Goal: Task Accomplishment & Management: Manage account settings

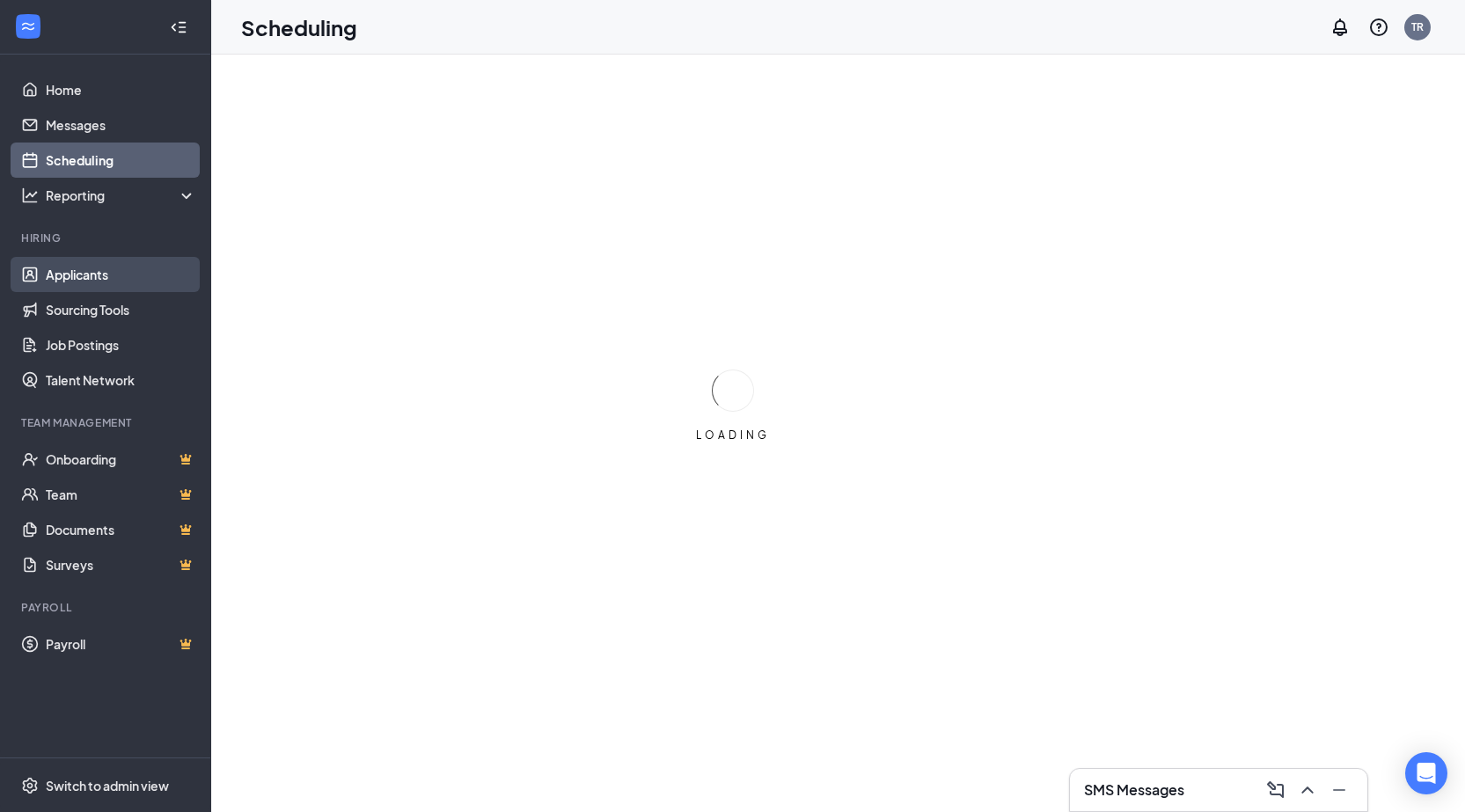
click at [80, 276] on link "Applicants" at bounding box center [121, 274] width 150 height 35
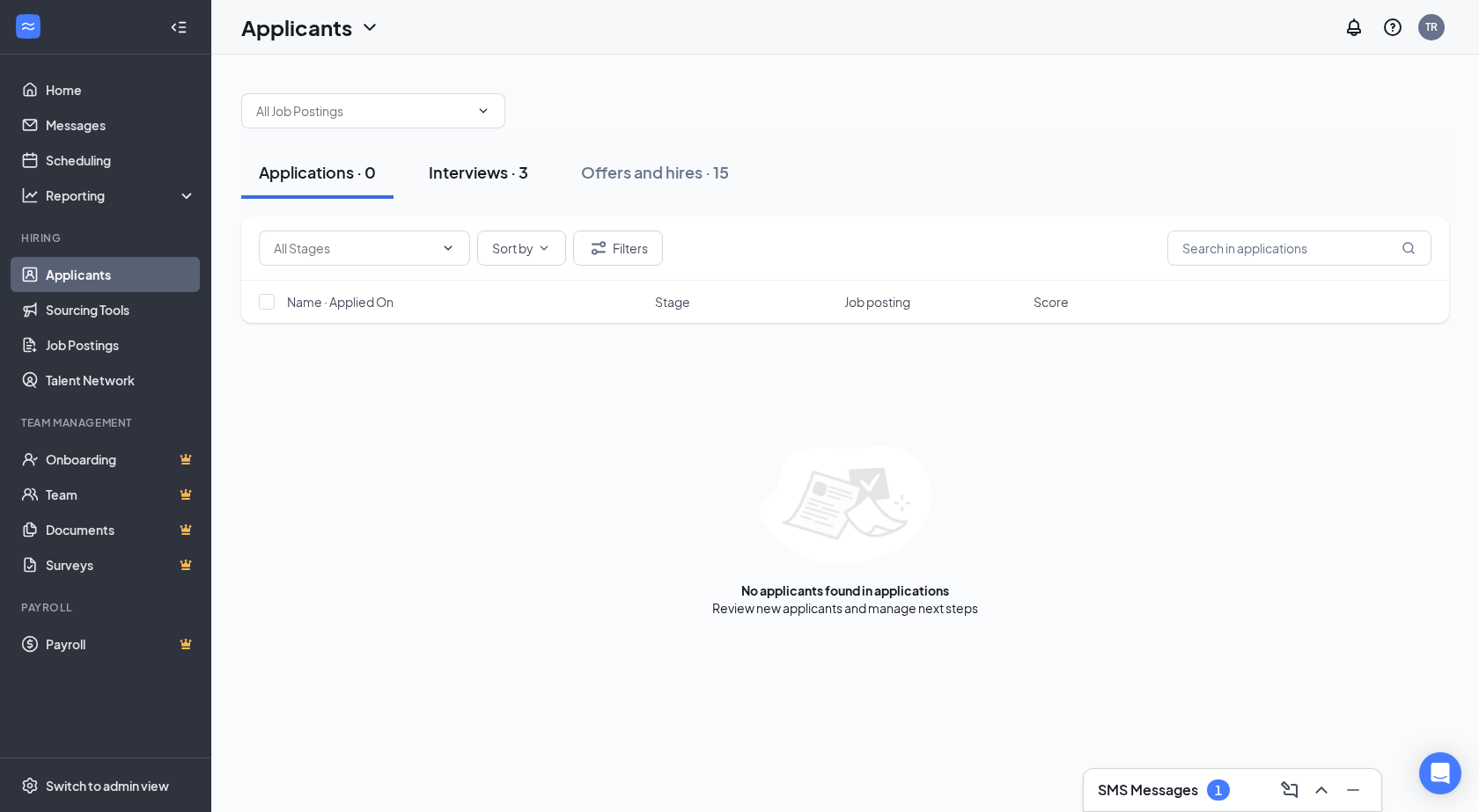
click at [435, 180] on div "Interviews · 3" at bounding box center [478, 171] width 99 height 22
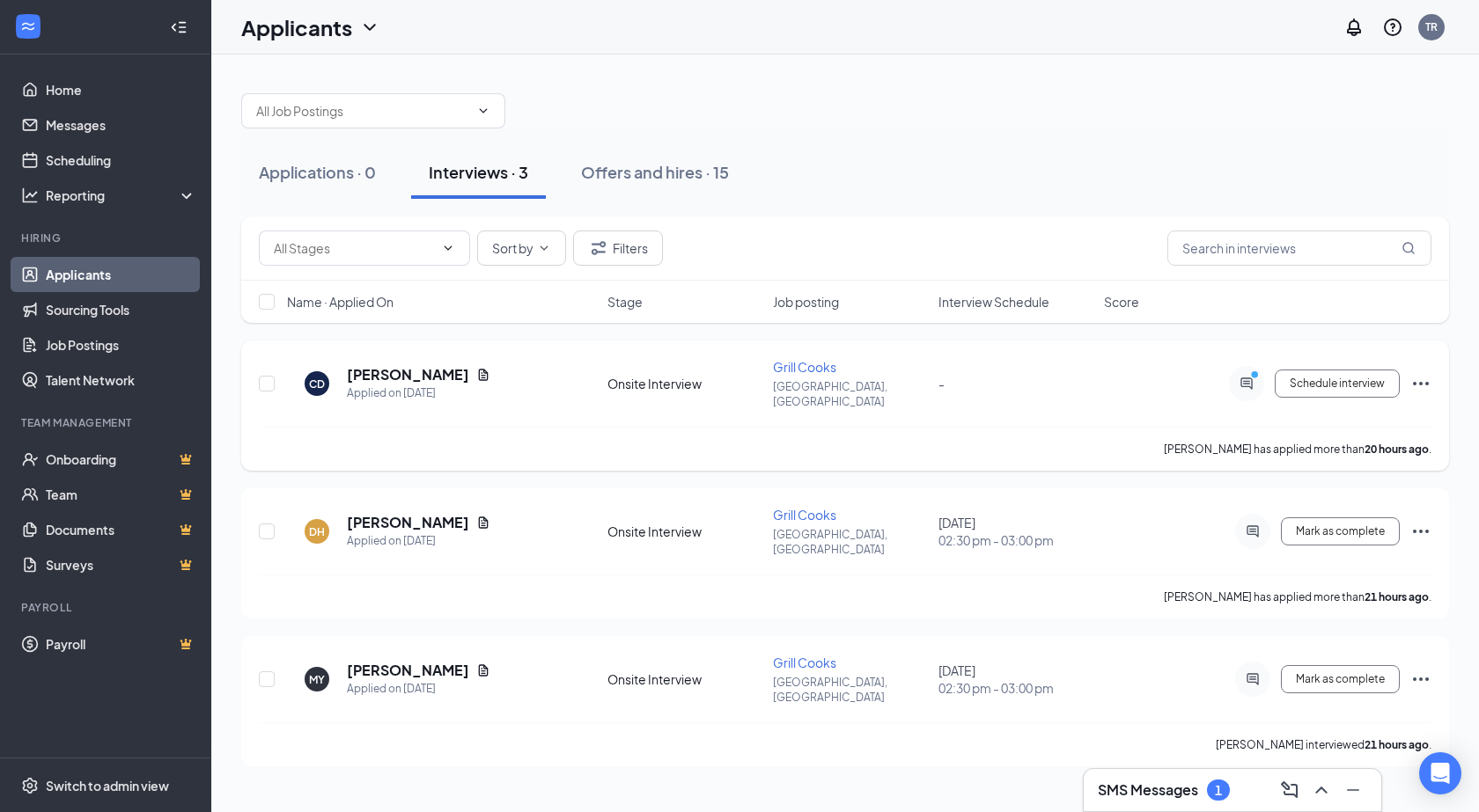
click at [1240, 386] on div at bounding box center [1246, 383] width 35 height 35
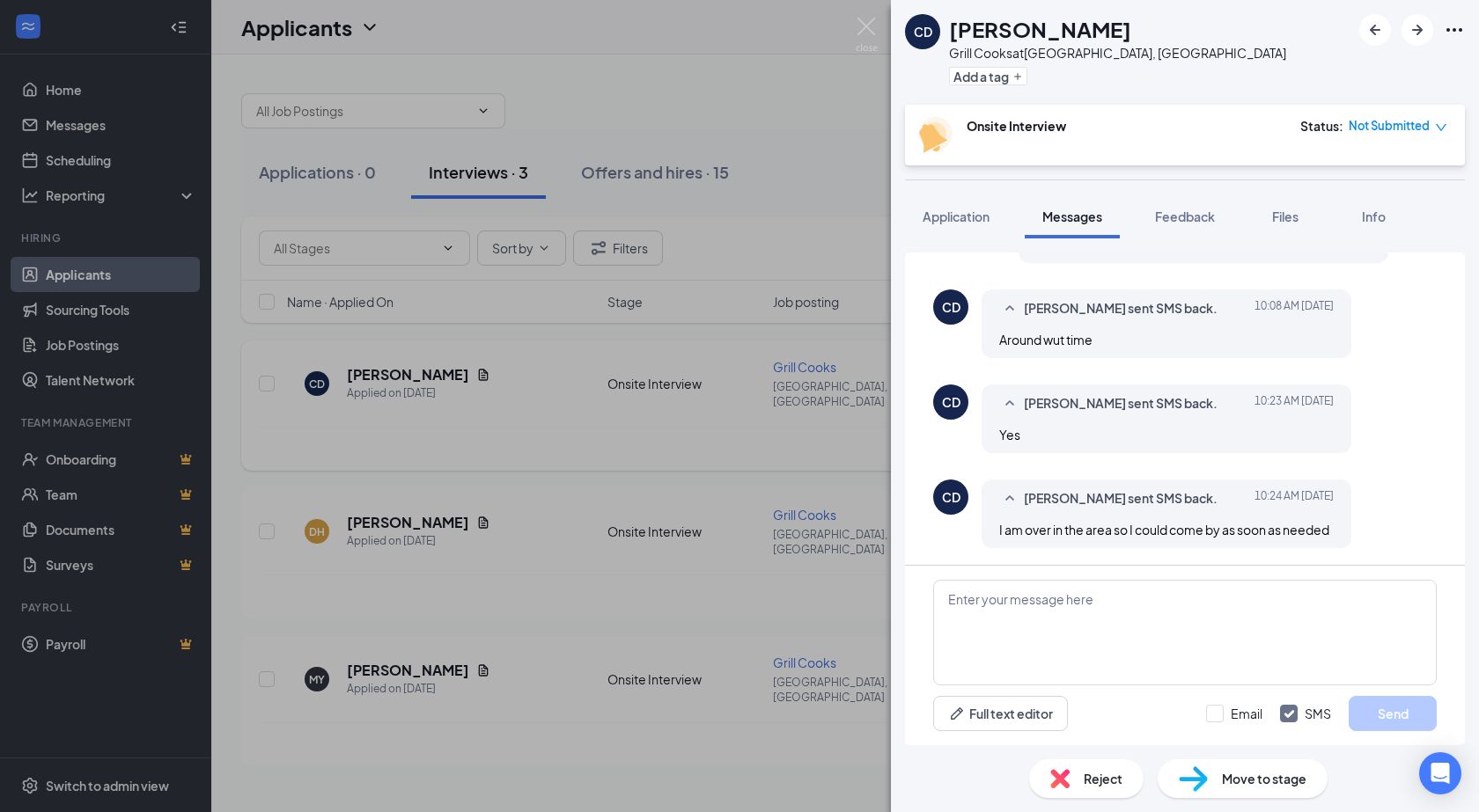
scroll to position [580, 0]
click at [869, 28] on img at bounding box center [866, 34] width 22 height 34
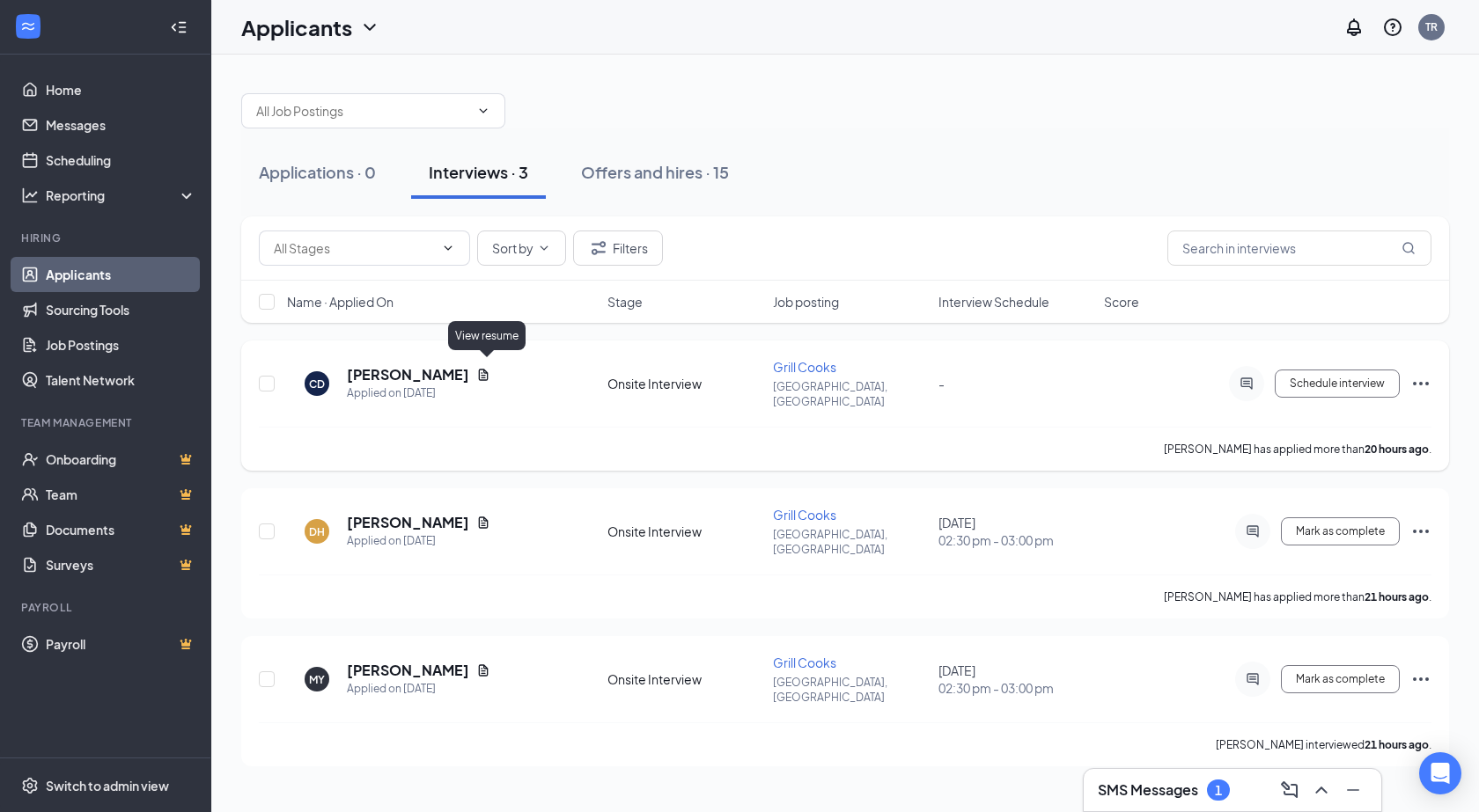
click at [482, 372] on icon "Document" at bounding box center [484, 374] width 10 height 11
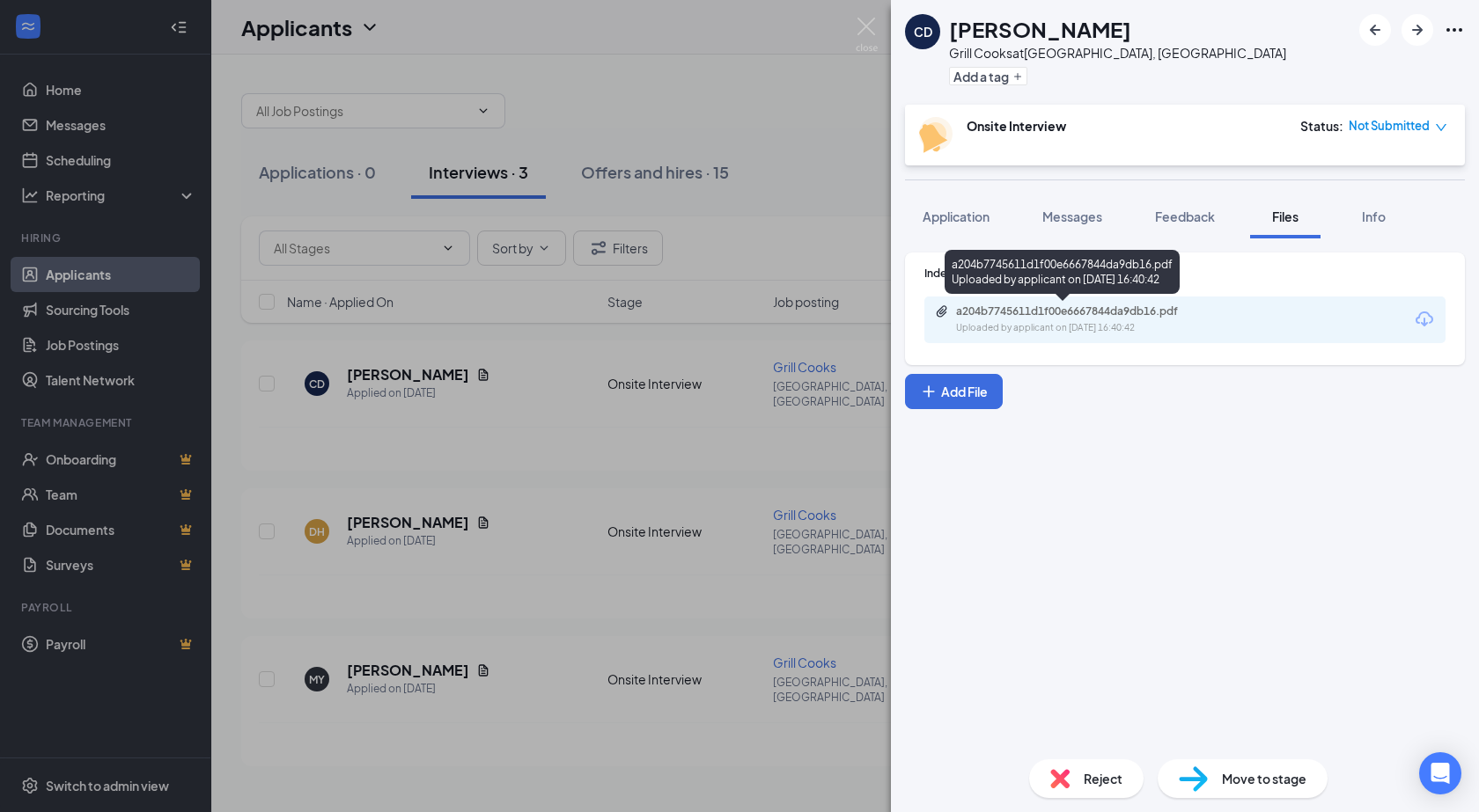
click at [1144, 317] on div "a204b7745611d1f00e6667844da9db16.pdf" at bounding box center [1079, 311] width 247 height 14
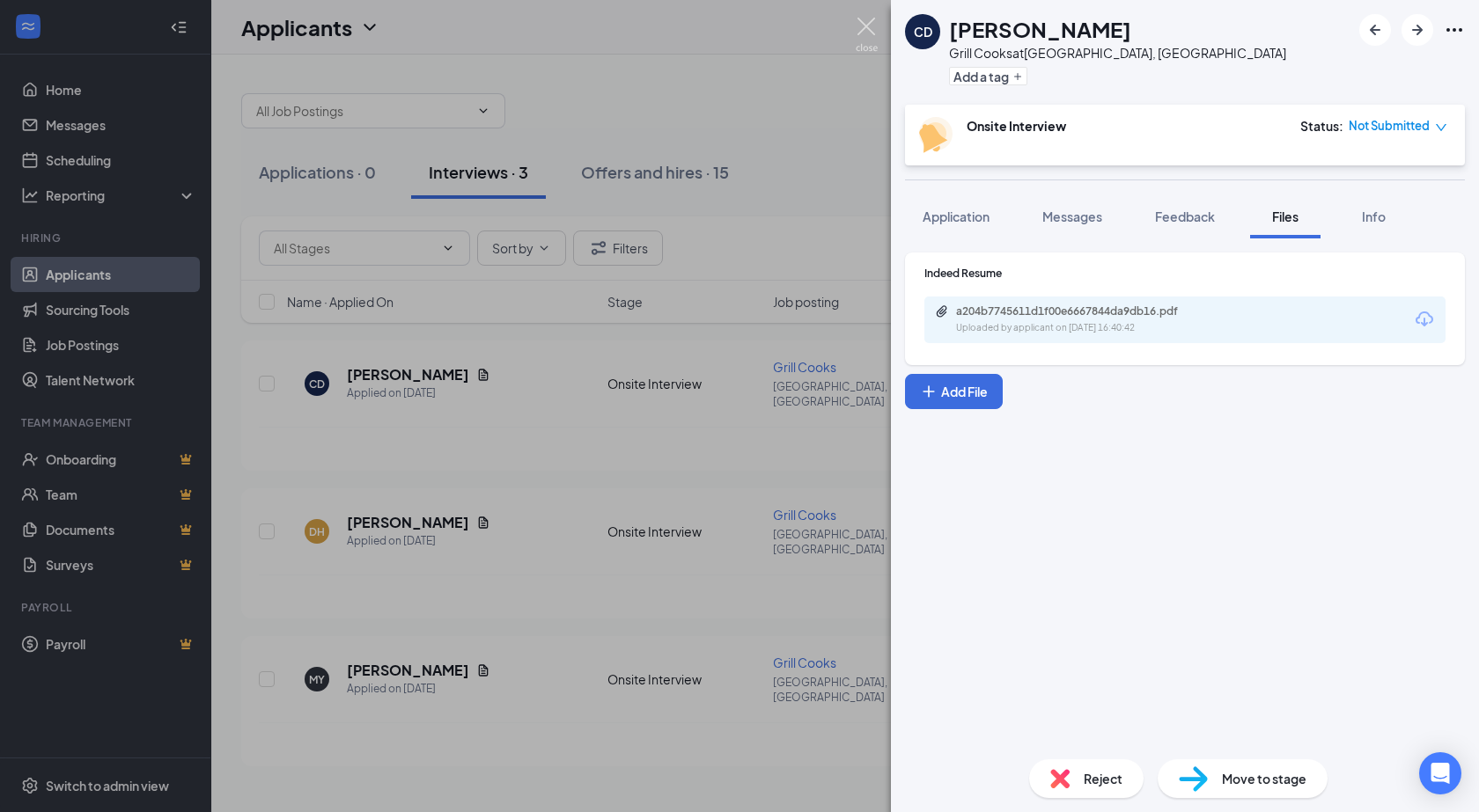
click at [872, 27] on img at bounding box center [866, 34] width 22 height 34
